Goal: Task Accomplishment & Management: Complete application form

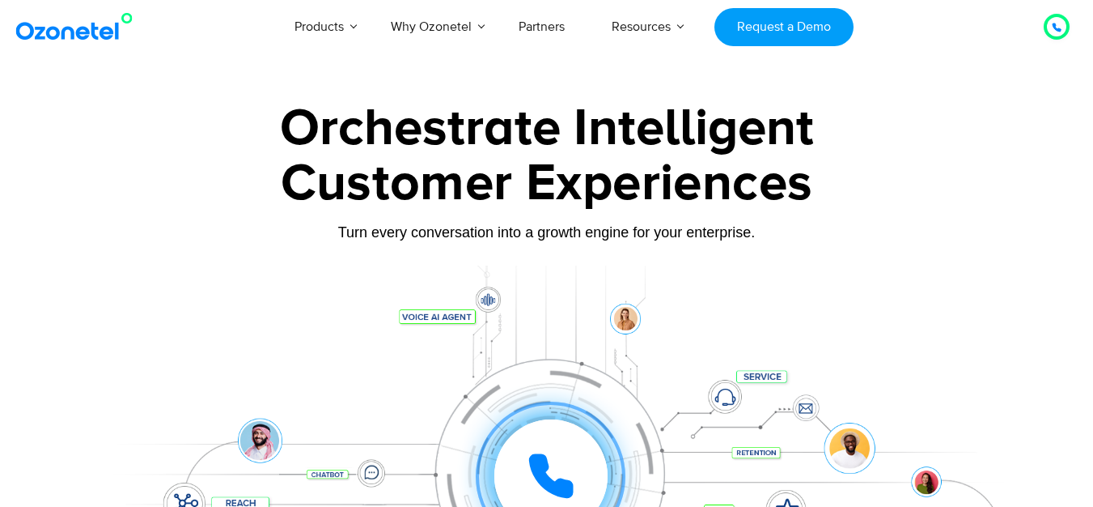
click at [1053, 21] on div at bounding box center [1057, 26] width 10 height 19
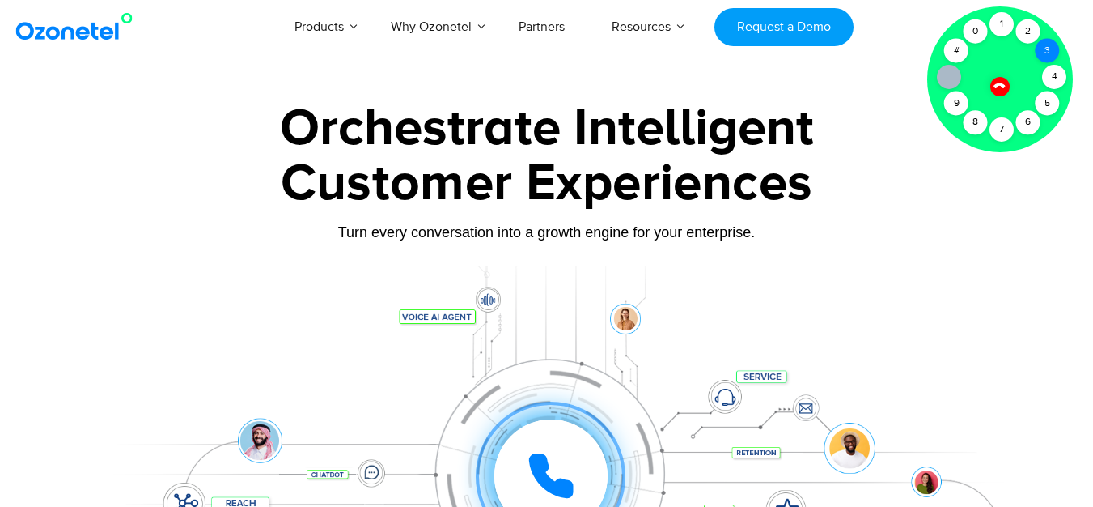
click at [1045, 50] on div "3" at bounding box center [1048, 51] width 24 height 24
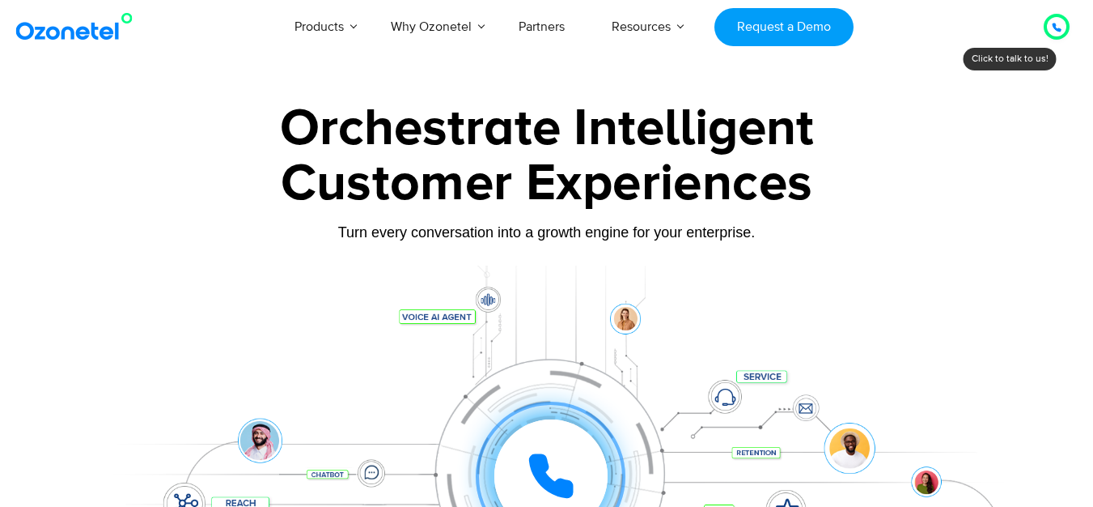
click at [1060, 31] on icon at bounding box center [1057, 27] width 8 height 8
click at [1057, 35] on div at bounding box center [1057, 26] width 10 height 19
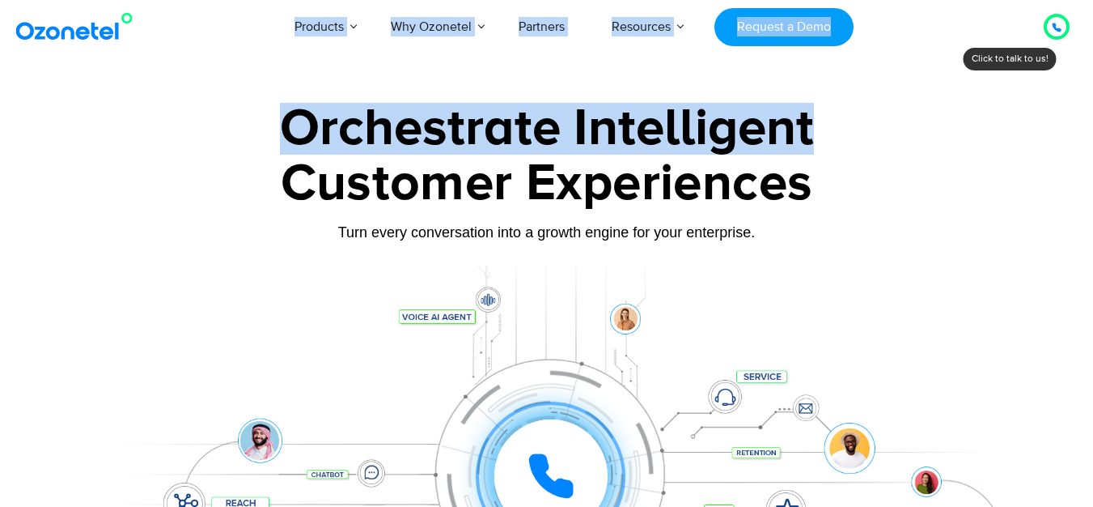
drag, startPoint x: 1052, startPoint y: 44, endPoint x: 1004, endPoint y: 140, distance: 107.5
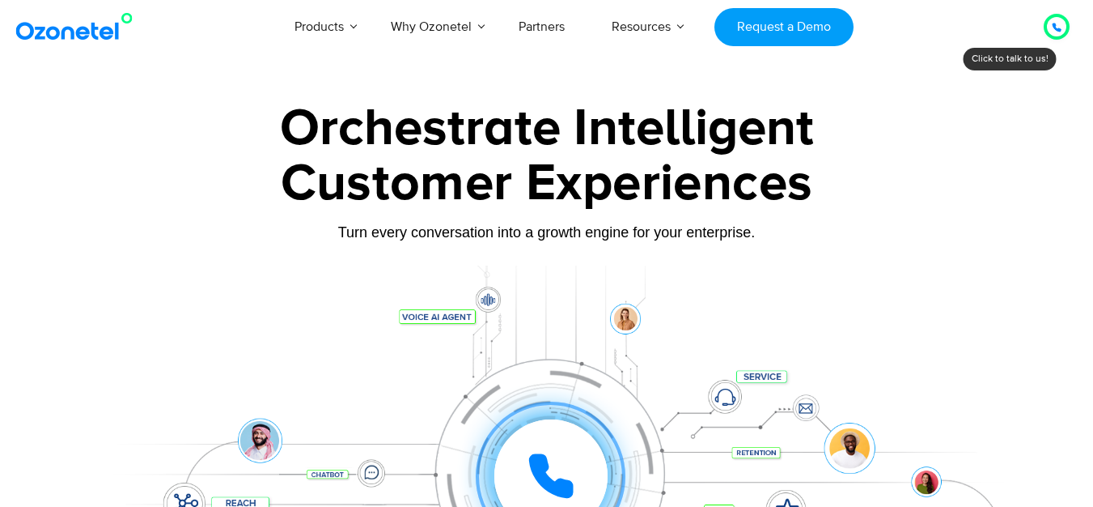
click at [1052, 32] on icon at bounding box center [1057, 28] width 10 height 10
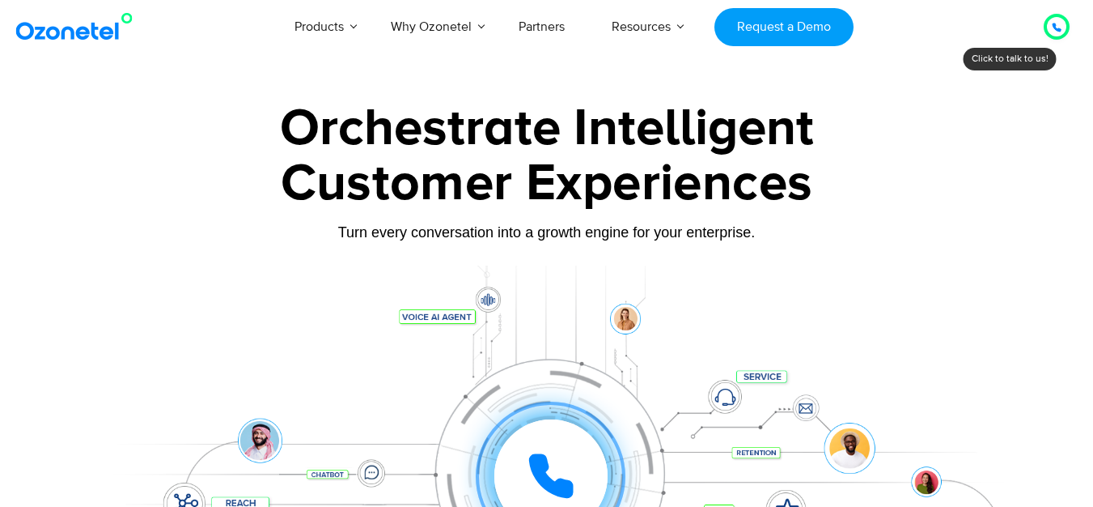
click at [1055, 34] on div at bounding box center [1057, 26] width 10 height 19
click at [1059, 22] on div at bounding box center [1057, 26] width 10 height 19
click at [1060, 26] on icon at bounding box center [1057, 28] width 10 height 10
click at [1055, 28] on icon at bounding box center [1057, 27] width 8 height 8
click at [1059, 23] on icon at bounding box center [1057, 28] width 10 height 10
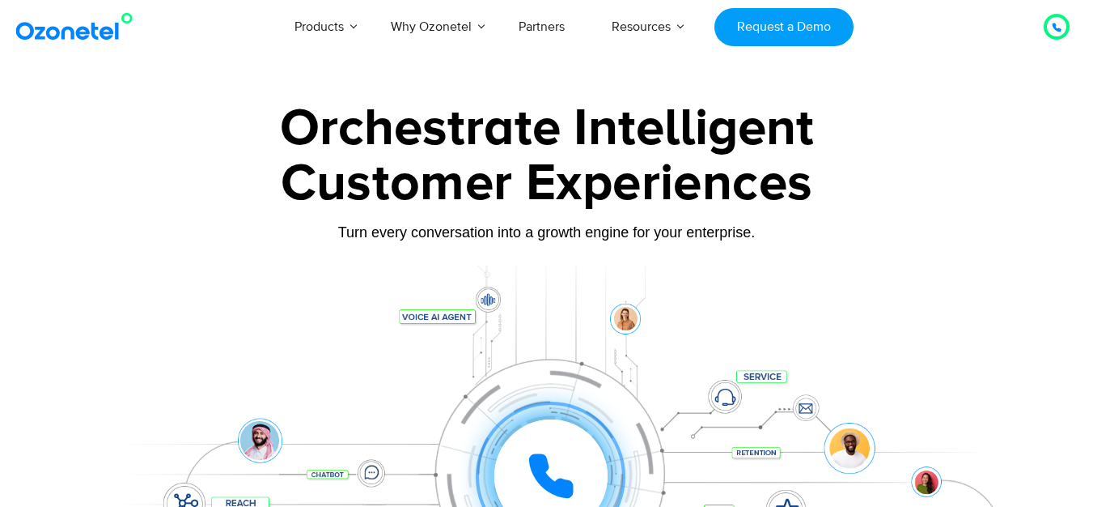
click at [1053, 25] on icon at bounding box center [1057, 27] width 8 height 8
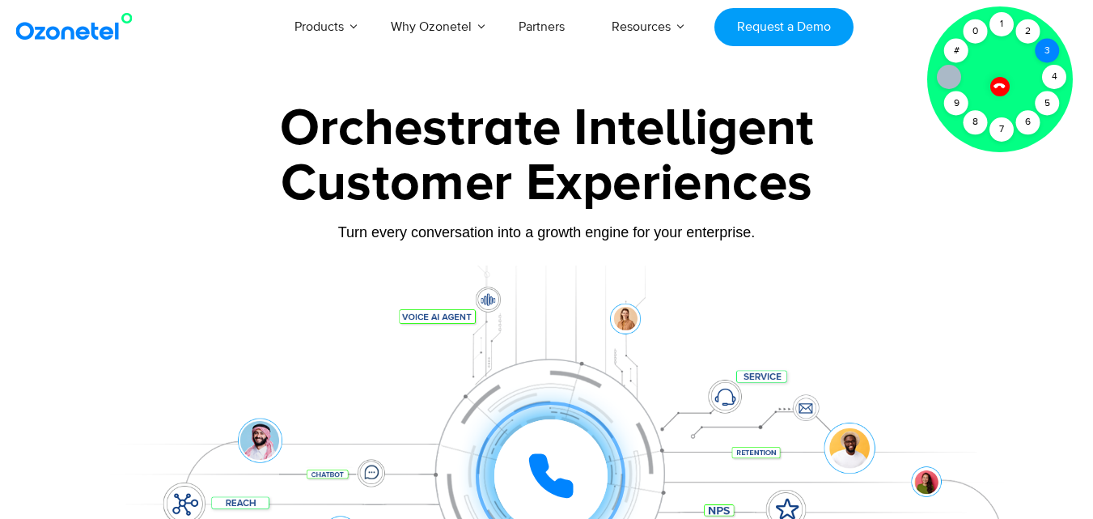
click at [1045, 42] on div "3" at bounding box center [1048, 51] width 24 height 24
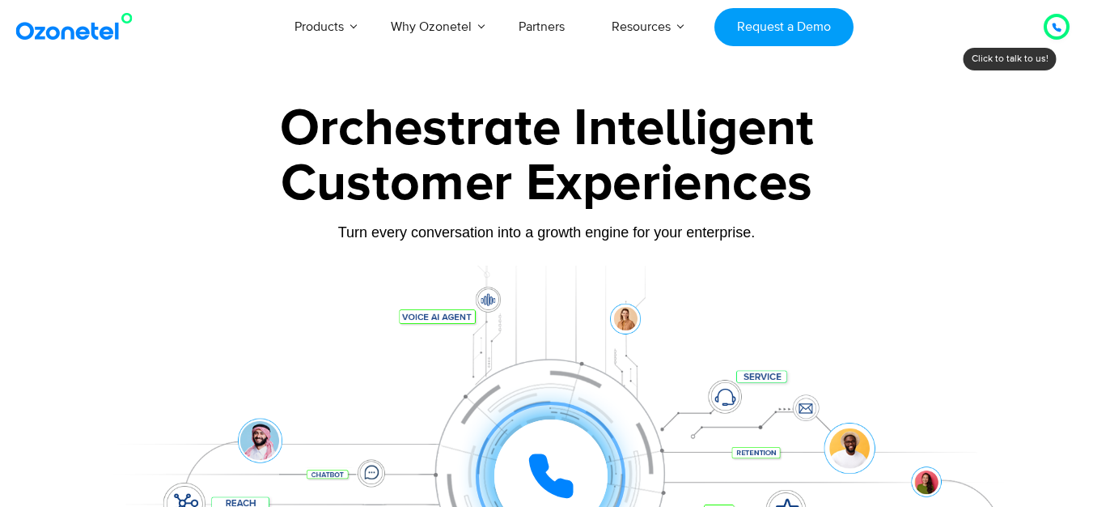
drag, startPoint x: 1044, startPoint y: 73, endPoint x: 1002, endPoint y: 73, distance: 42.1
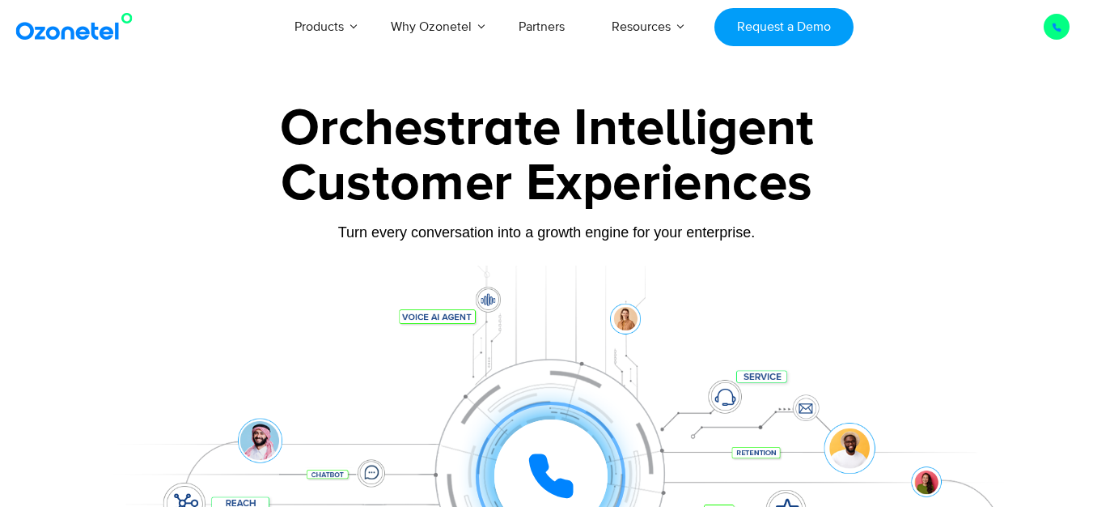
click at [1058, 34] on div at bounding box center [1057, 26] width 10 height 19
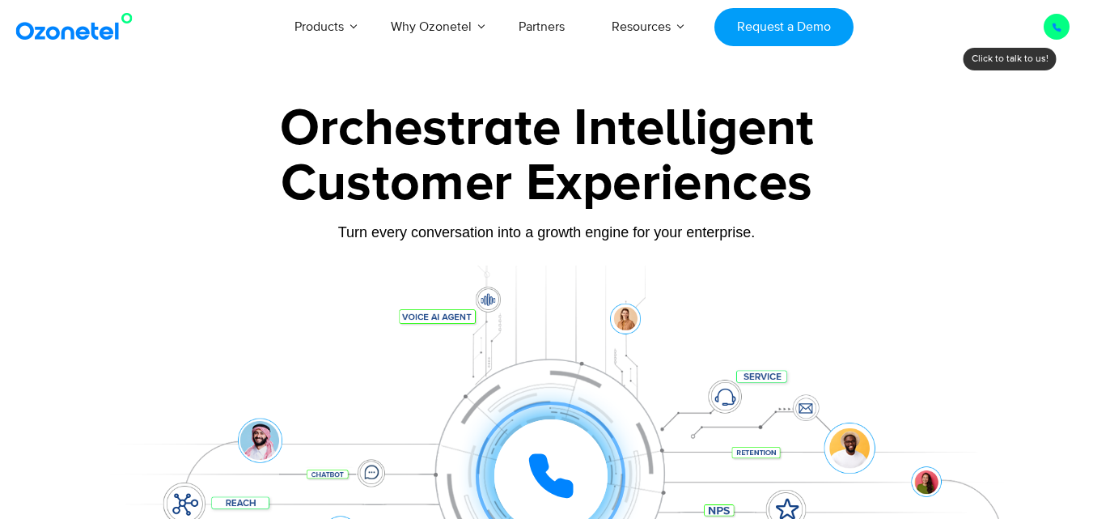
click at [1057, 27] on div "Click to talk to us! Call ended [PHONE_NUMBER]" at bounding box center [1057, 27] width 0 height 0
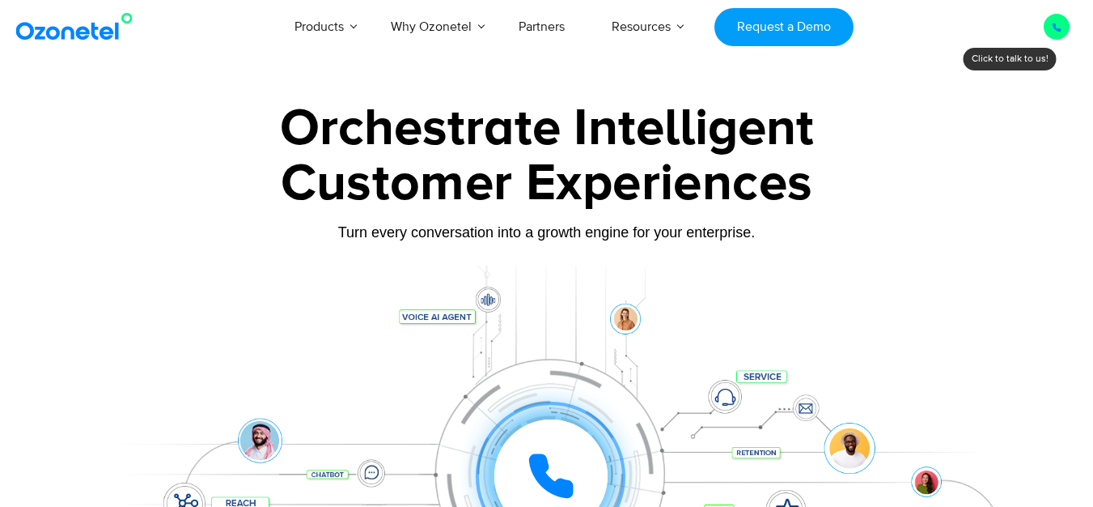
click at [1061, 31] on icon at bounding box center [1057, 27] width 8 height 8
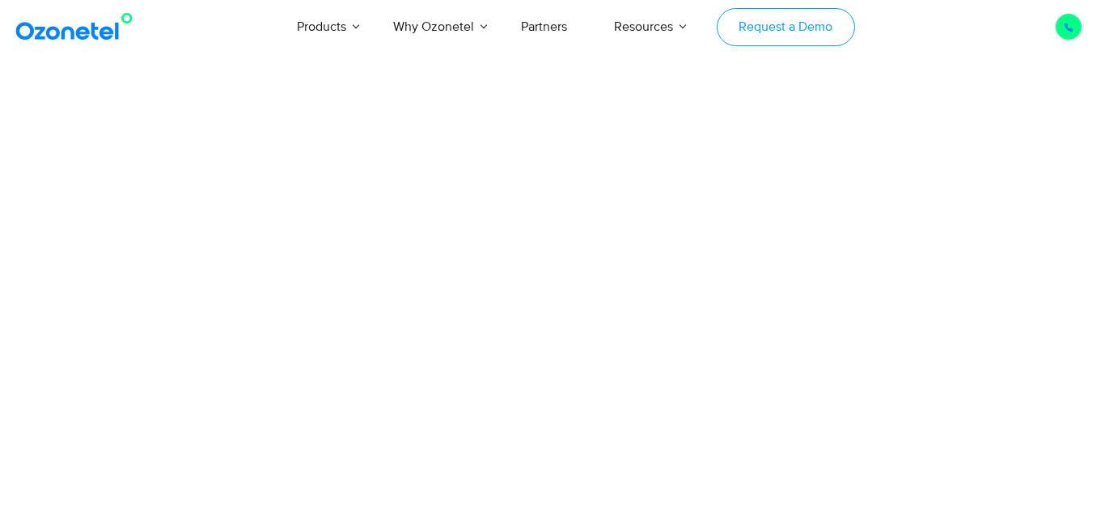
click at [812, 23] on link "Request a Demo" at bounding box center [786, 27] width 138 height 38
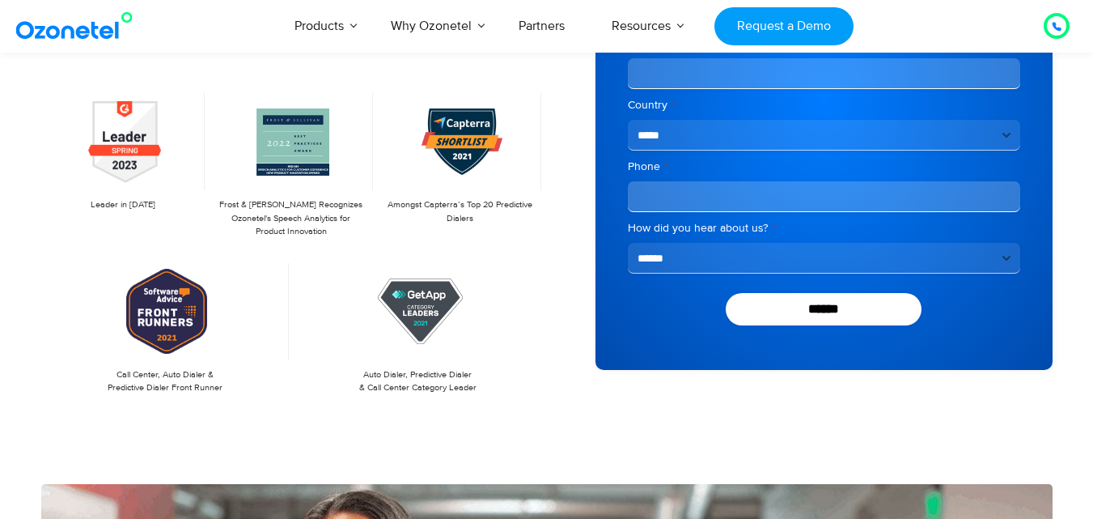
scroll to position [324, 0]
